Goal: Entertainment & Leisure: Browse casually

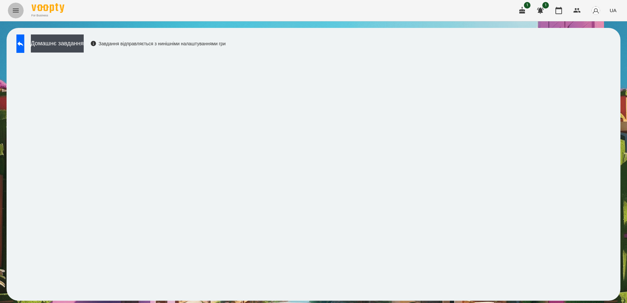
click at [12, 15] on button "Menu" at bounding box center [16, 11] width 16 height 16
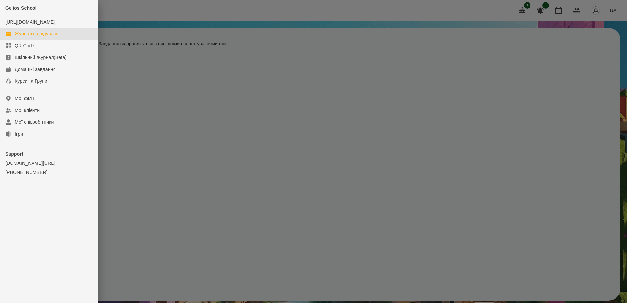
click at [50, 37] on div "Журнал відвідувань" at bounding box center [37, 34] width 44 height 7
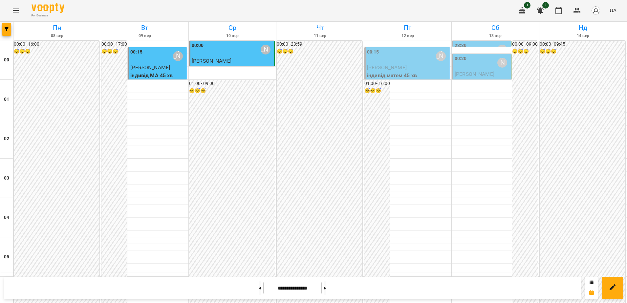
scroll to position [467, 0]
click at [16, 11] on icon "Menu" at bounding box center [16, 11] width 8 height 8
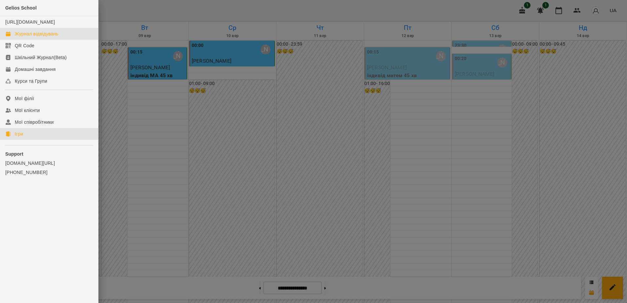
drag, startPoint x: 26, startPoint y: 142, endPoint x: 32, endPoint y: 144, distance: 5.7
click at [26, 140] on link "Ігри" at bounding box center [49, 134] width 98 height 12
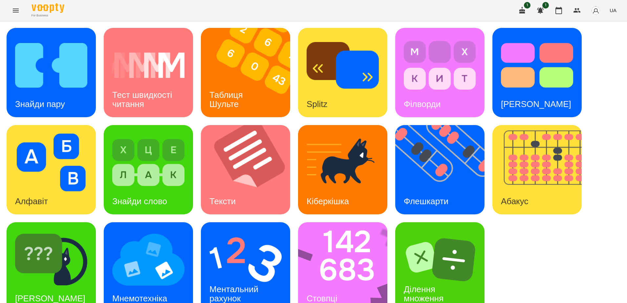
scroll to position [15, 0]
click at [439, 155] on img at bounding box center [445, 169] width 98 height 89
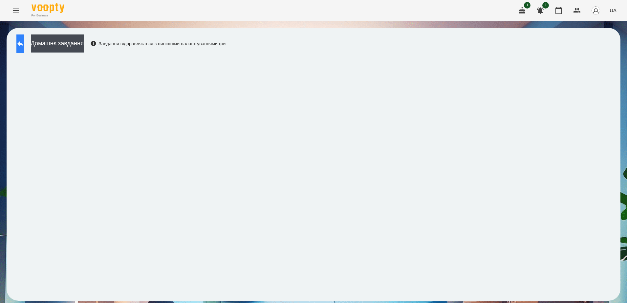
click at [20, 44] on button at bounding box center [20, 43] width 8 height 18
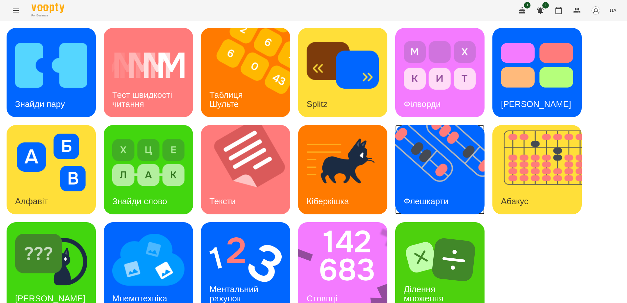
click at [447, 175] on img at bounding box center [445, 169] width 98 height 89
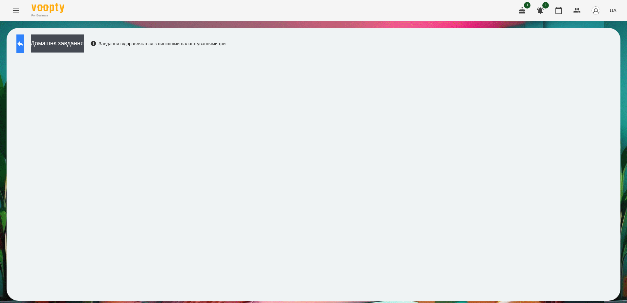
click at [23, 41] on icon at bounding box center [20, 44] width 8 height 8
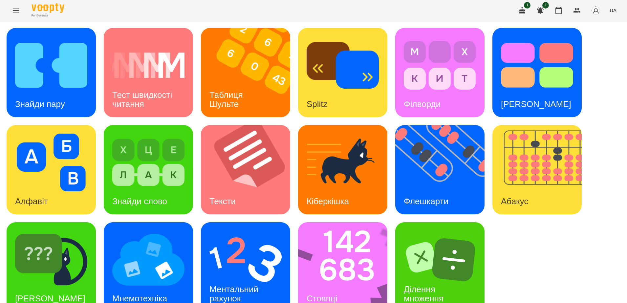
scroll to position [15, 0]
click at [349, 239] on img at bounding box center [347, 266] width 98 height 89
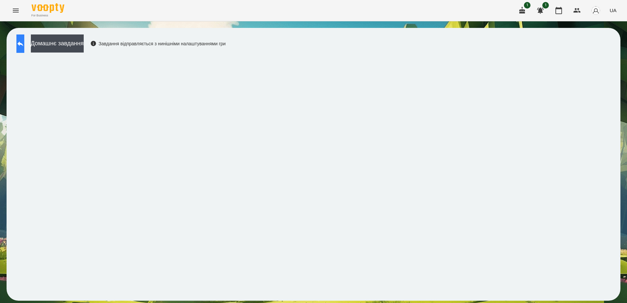
click at [24, 44] on icon at bounding box center [20, 44] width 8 height 8
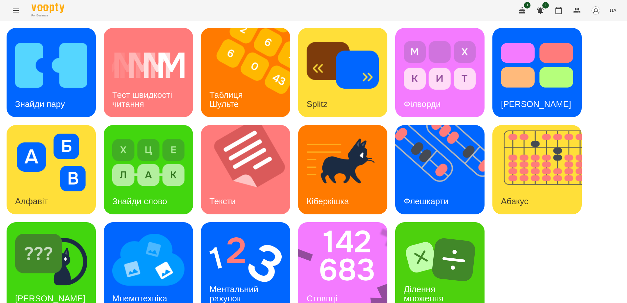
scroll to position [15, 0]
click at [50, 232] on img at bounding box center [51, 260] width 72 height 58
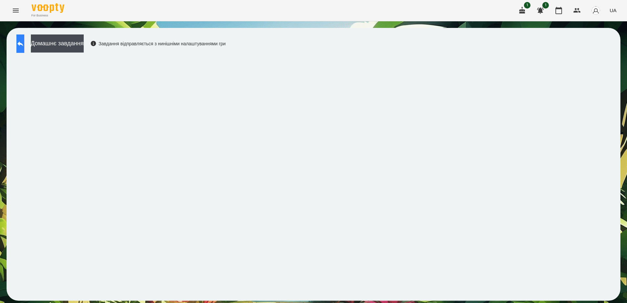
click at [24, 43] on icon at bounding box center [20, 44] width 8 height 8
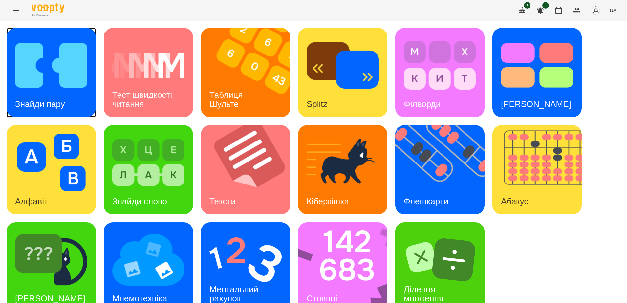
click at [45, 90] on img at bounding box center [51, 65] width 72 height 58
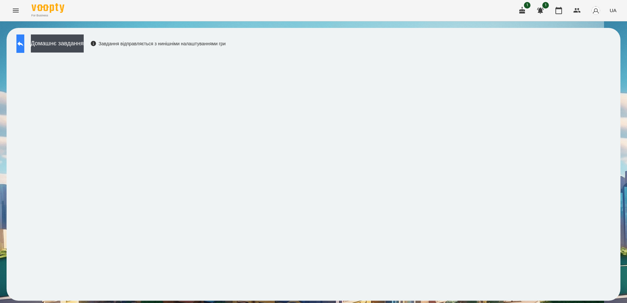
click at [23, 45] on icon at bounding box center [20, 43] width 6 height 5
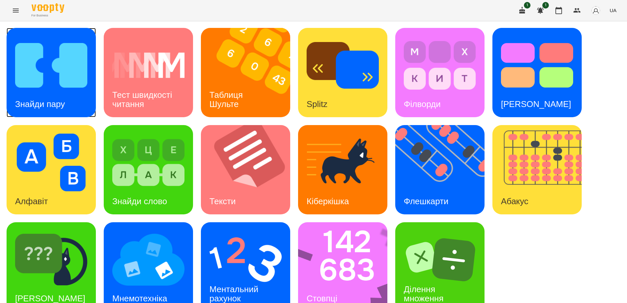
click at [48, 58] on img at bounding box center [51, 65] width 72 height 58
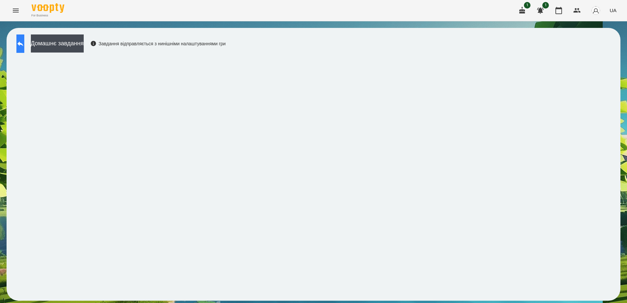
click at [23, 41] on icon at bounding box center [20, 44] width 8 height 8
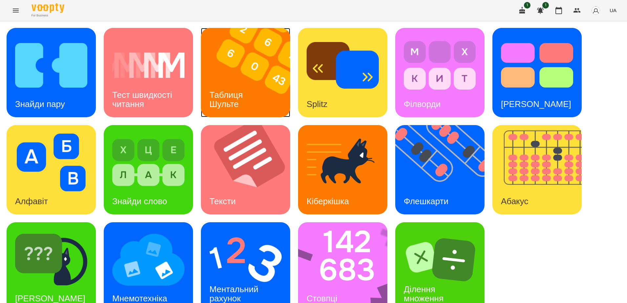
click at [257, 90] on img at bounding box center [250, 72] width 98 height 89
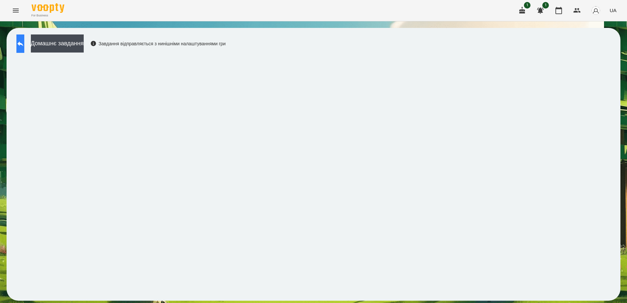
click at [24, 46] on icon at bounding box center [20, 44] width 8 height 8
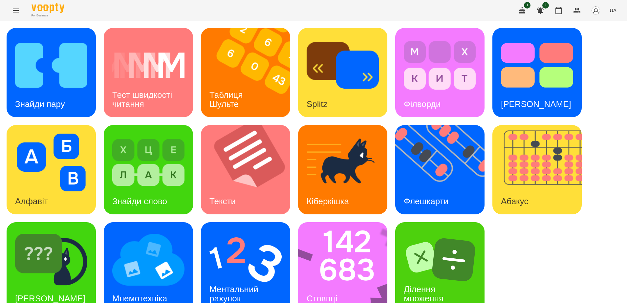
scroll to position [15, 0]
click at [242, 244] on img at bounding box center [246, 260] width 72 height 58
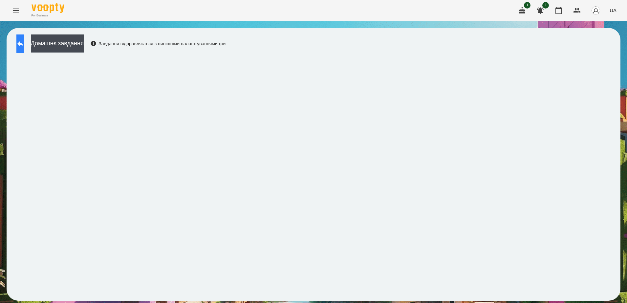
click at [24, 45] on icon at bounding box center [20, 44] width 8 height 8
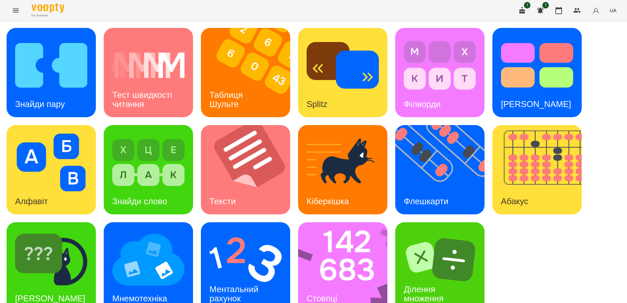
scroll to position [15, 0]
click at [246, 251] on img at bounding box center [246, 260] width 72 height 58
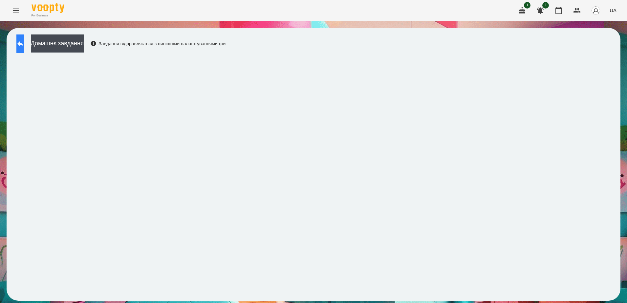
click at [24, 45] on icon at bounding box center [20, 44] width 8 height 8
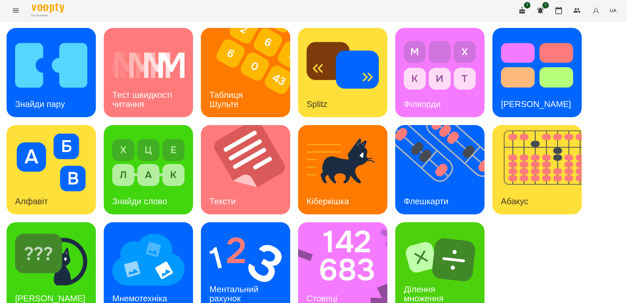
scroll to position [15, 0]
click at [149, 254] on img at bounding box center [148, 260] width 72 height 58
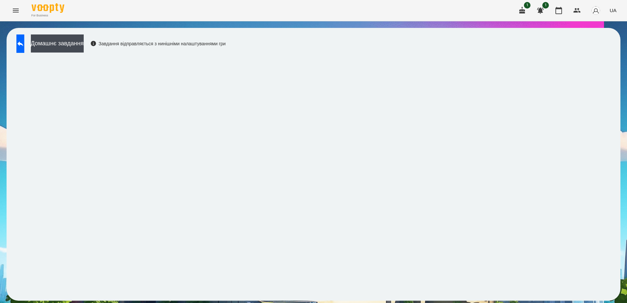
click at [15, 11] on icon "Menu" at bounding box center [16, 11] width 6 height 4
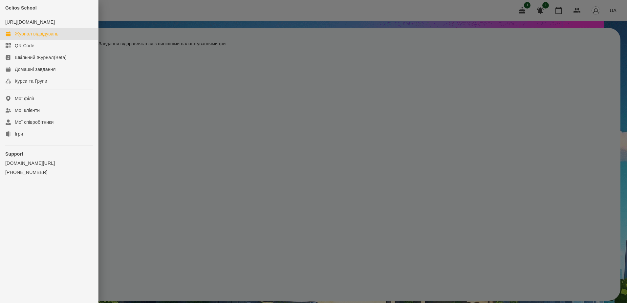
drag, startPoint x: 17, startPoint y: 38, endPoint x: 232, endPoint y: 47, distance: 215.0
click at [18, 37] on div "Журнал відвідувань" at bounding box center [37, 34] width 44 height 7
